Goal: Task Accomplishment & Management: Manage account settings

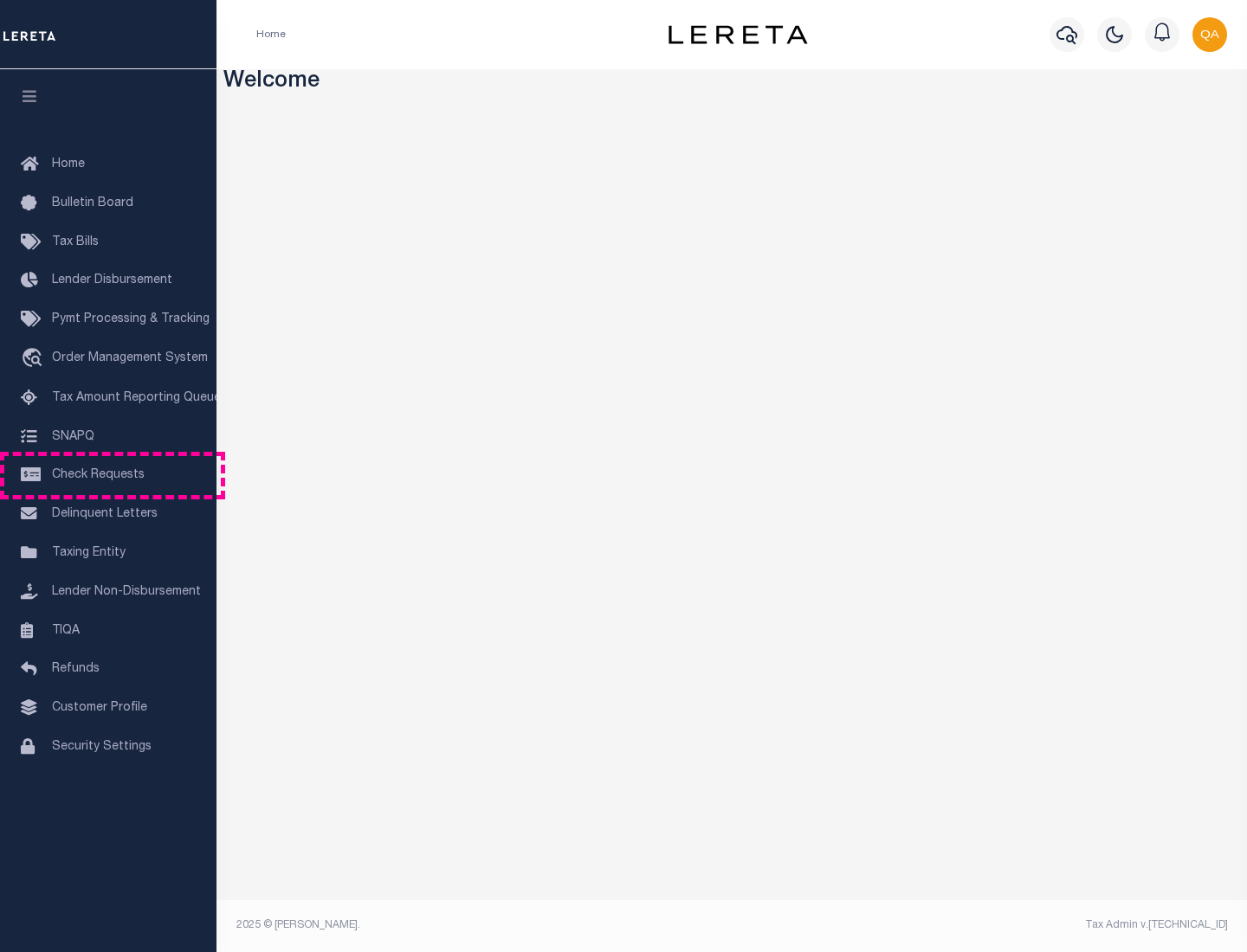
click at [108, 476] on span "Check Requests" at bounding box center [97, 475] width 93 height 12
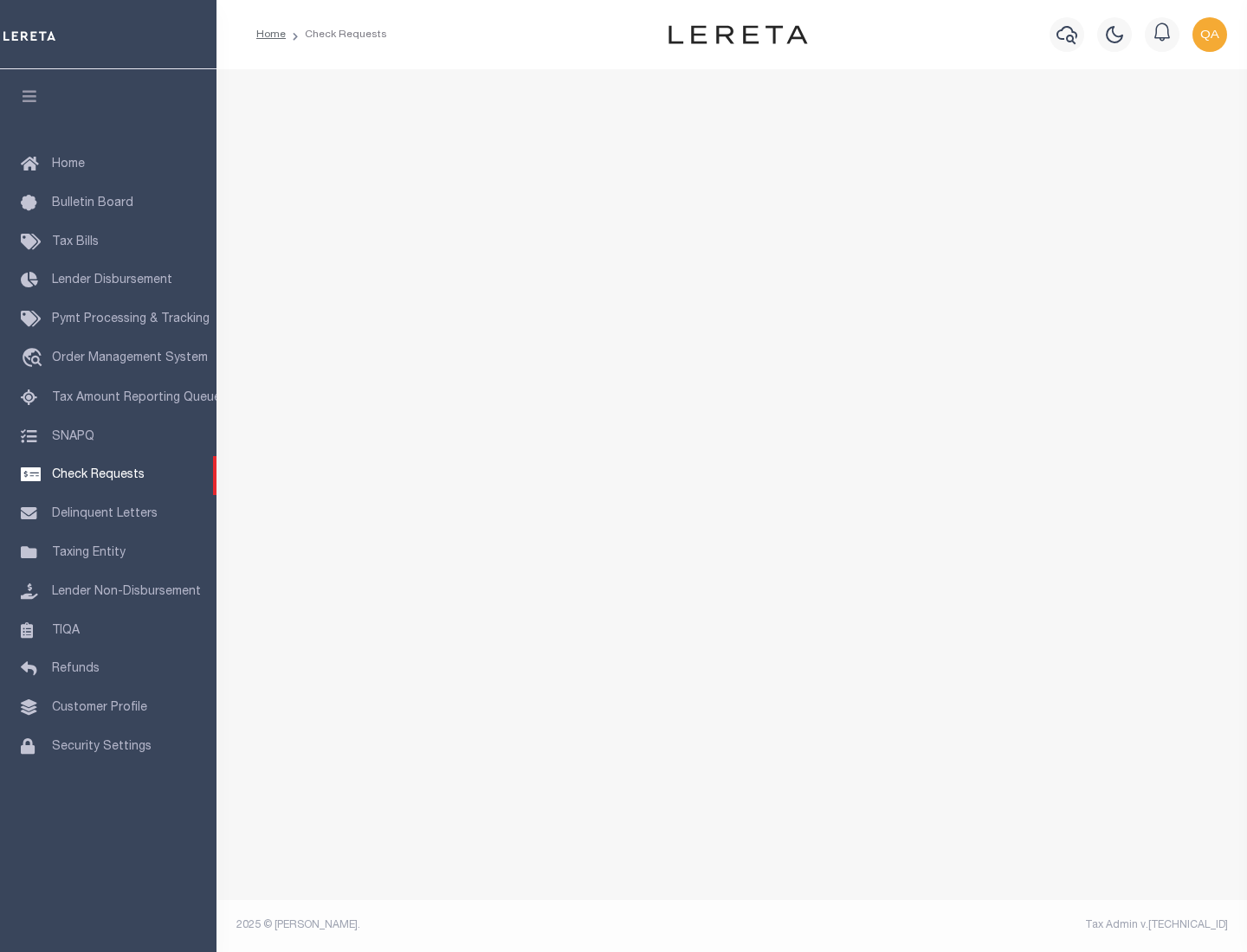
select select "50"
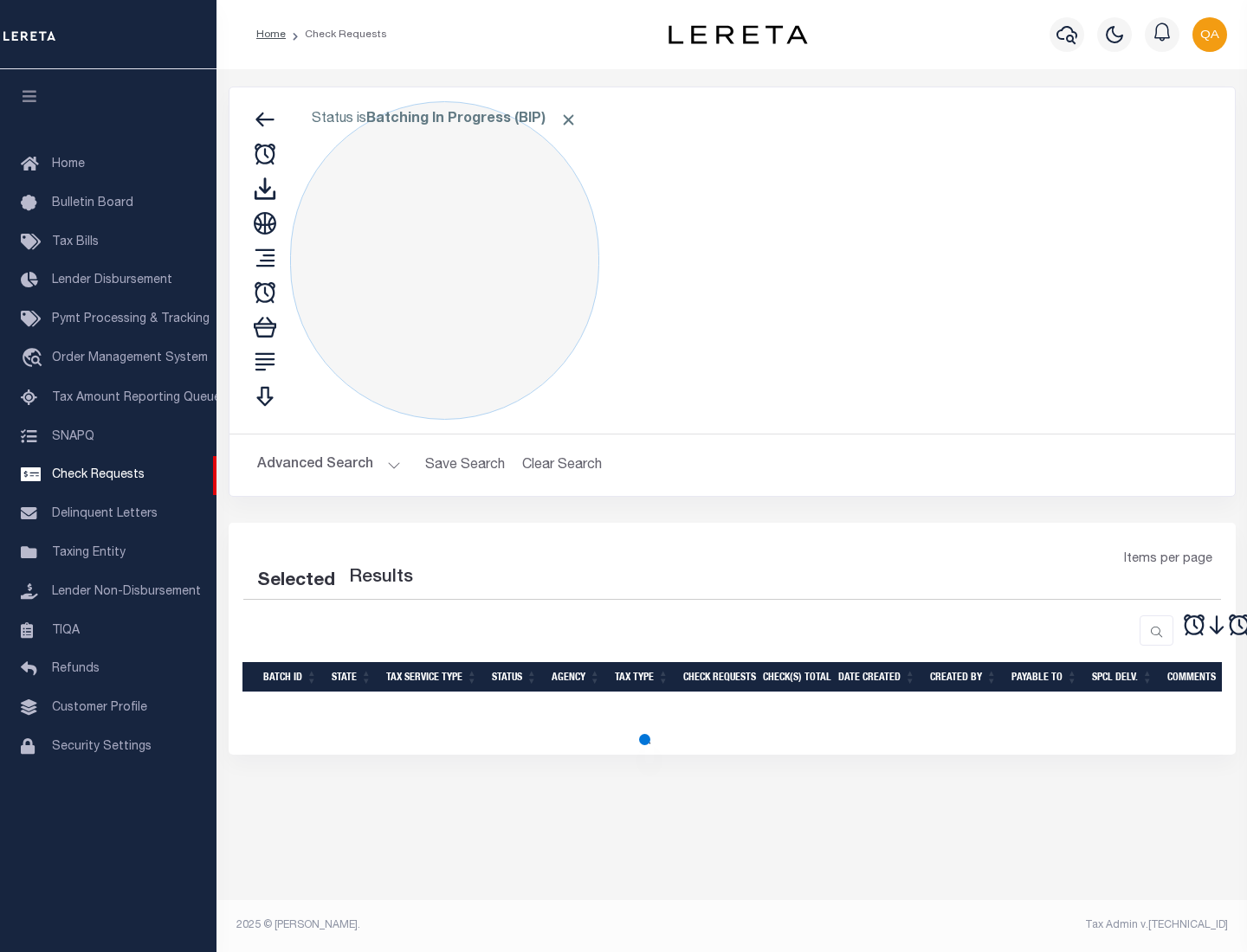
select select "50"
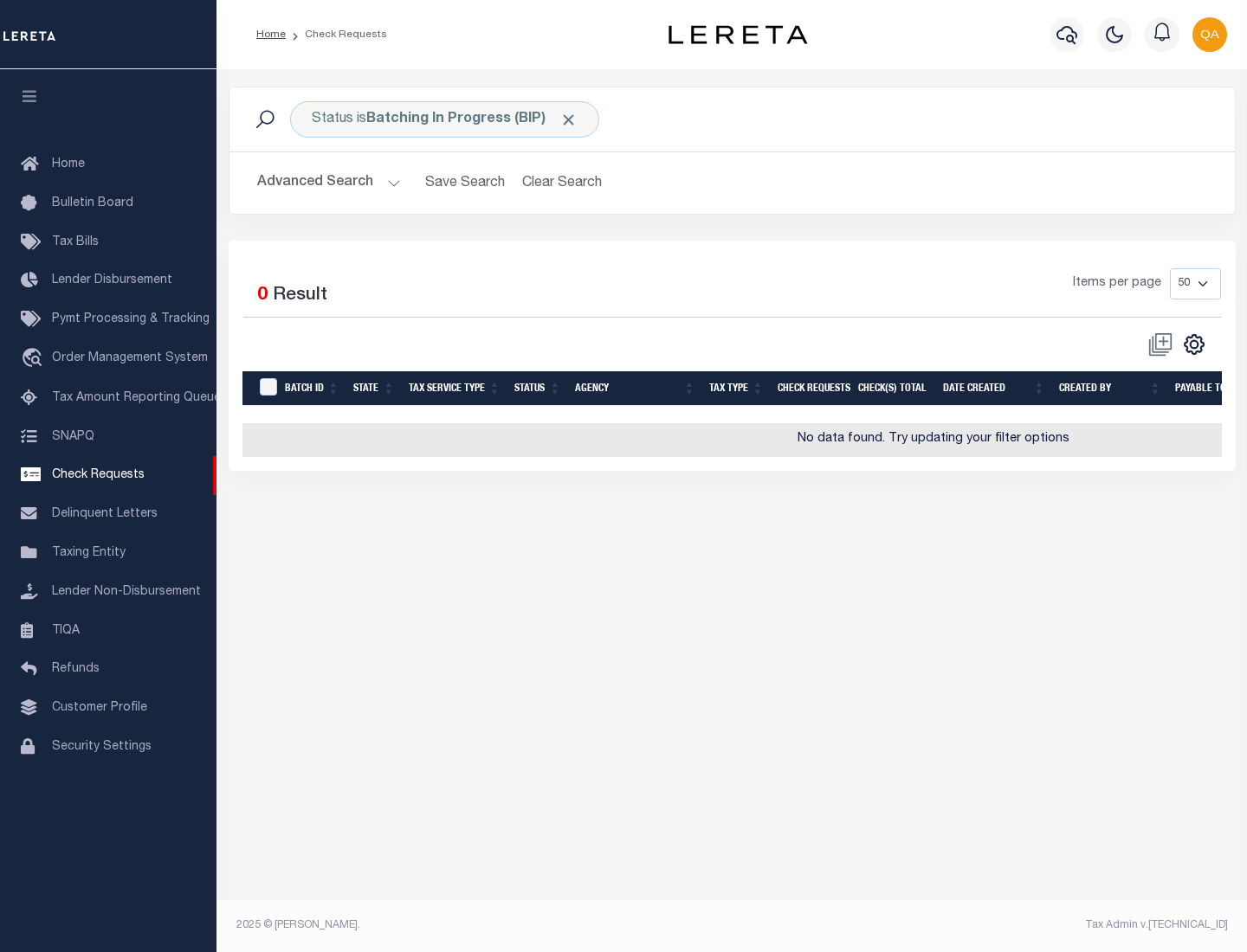
click at [569, 119] on span "Click to Remove" at bounding box center [568, 119] width 18 height 18
